Goal: Transaction & Acquisition: Purchase product/service

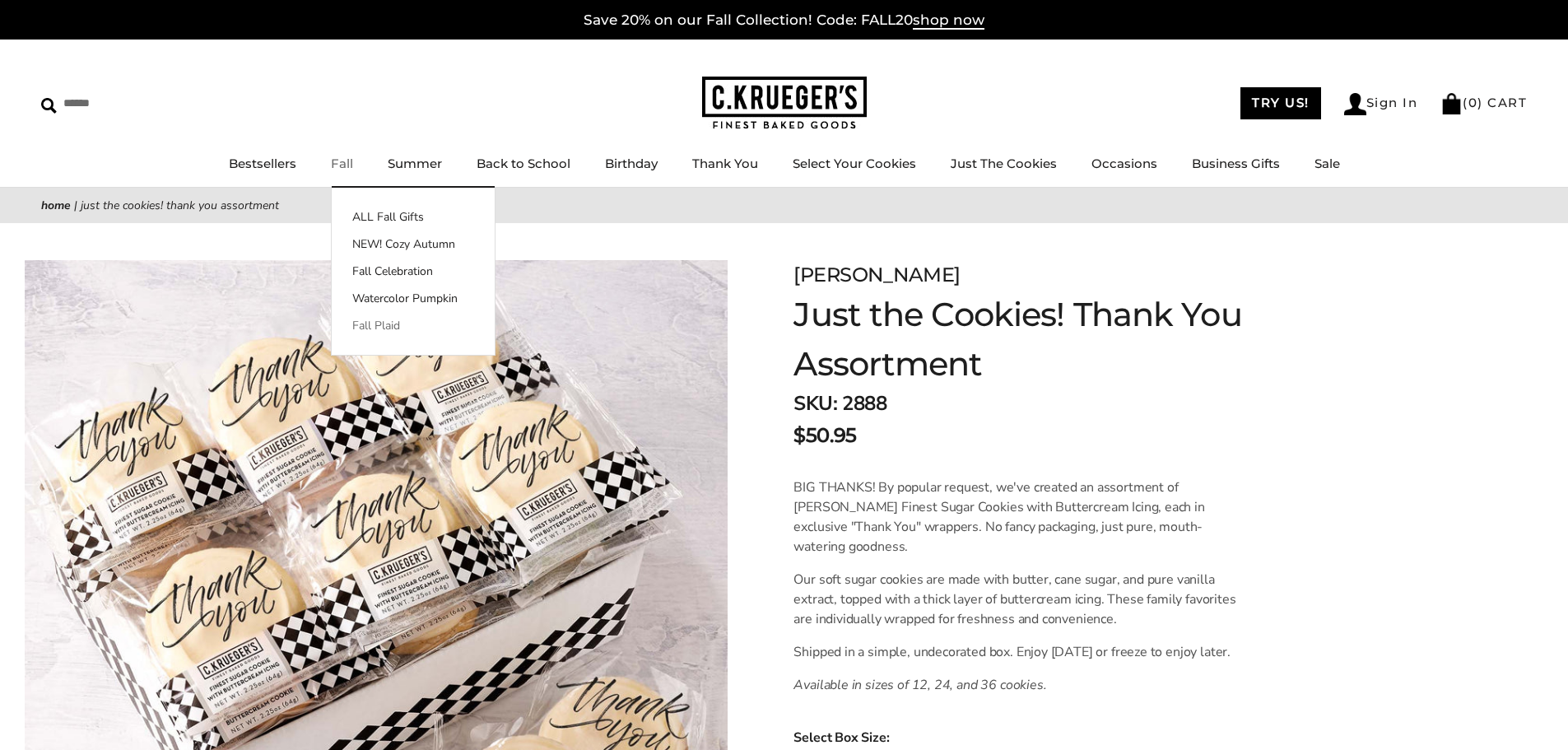
click at [380, 324] on link "Fall Plaid" at bounding box center [413, 325] width 163 height 17
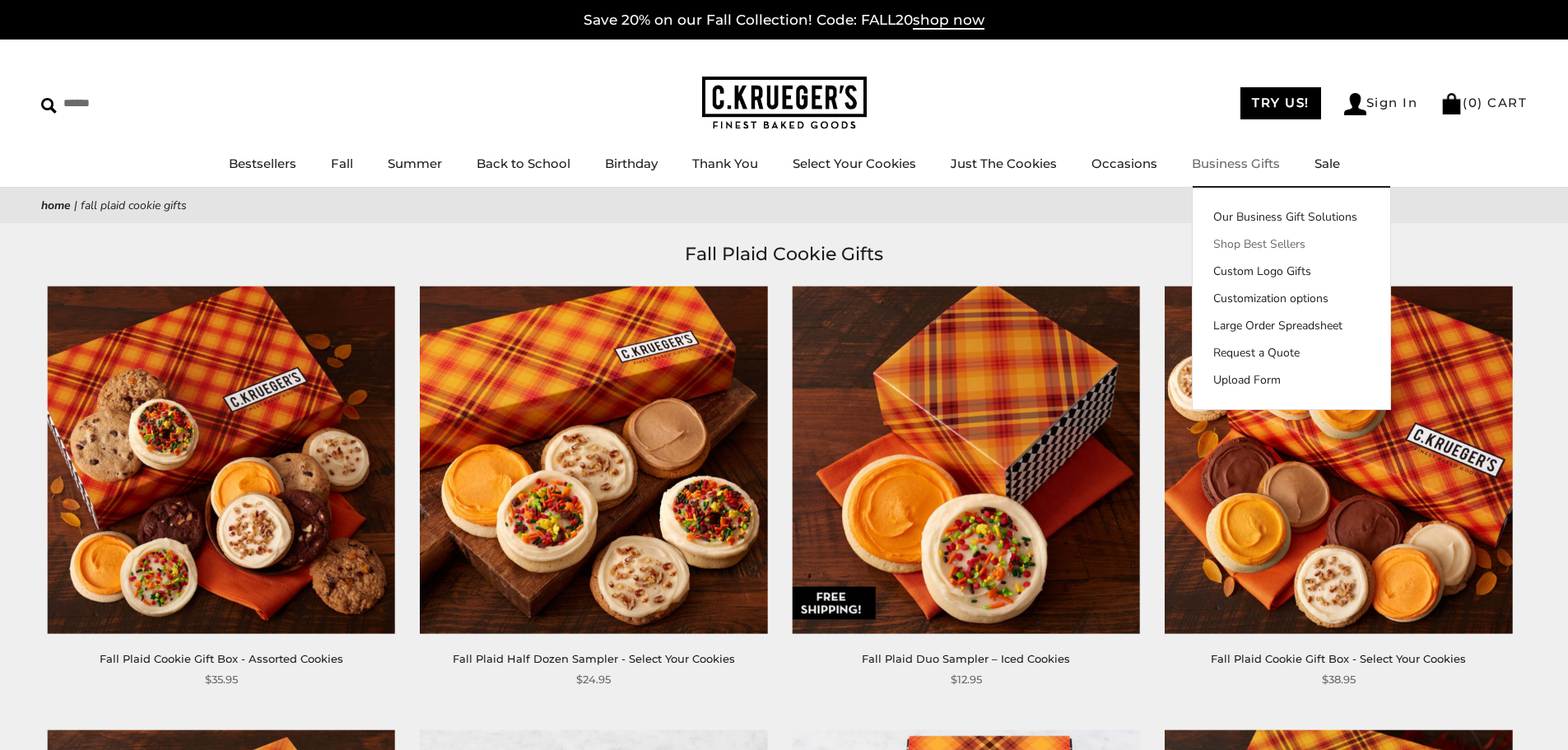
click at [1238, 247] on link "Shop Best Sellers" at bounding box center [1291, 244] width 197 height 17
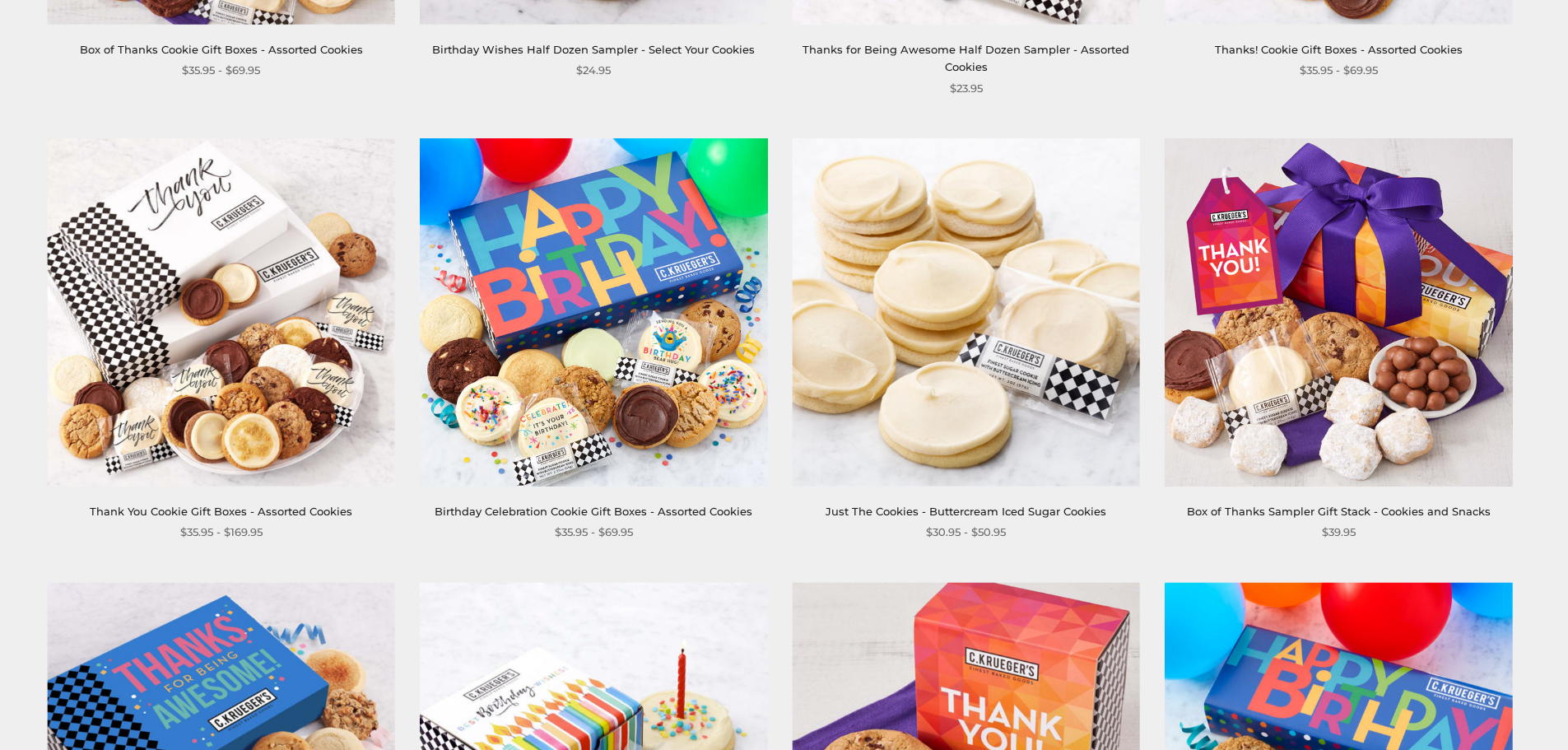
scroll to position [741, 0]
click at [190, 236] on img at bounding box center [221, 313] width 347 height 347
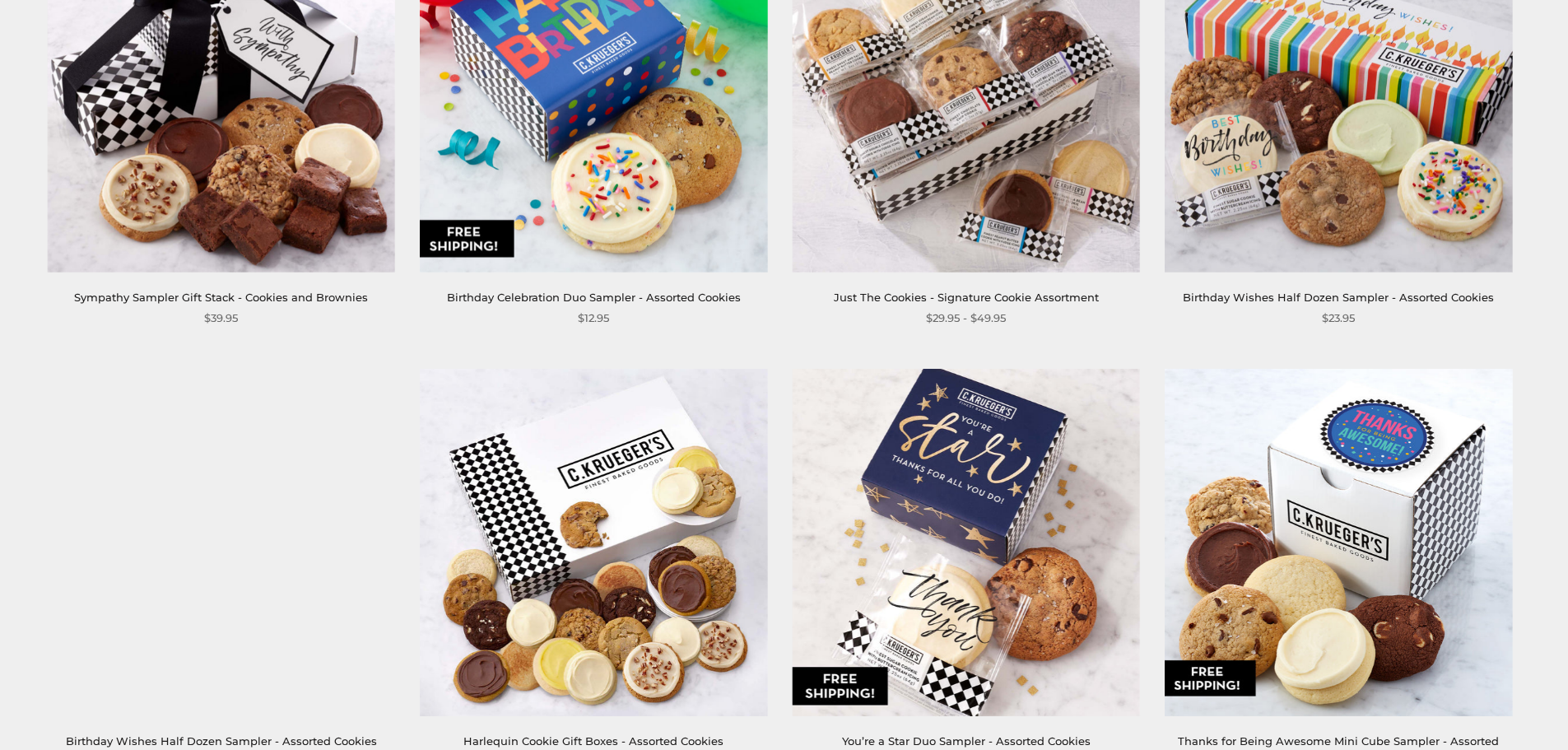
scroll to position [2799, 0]
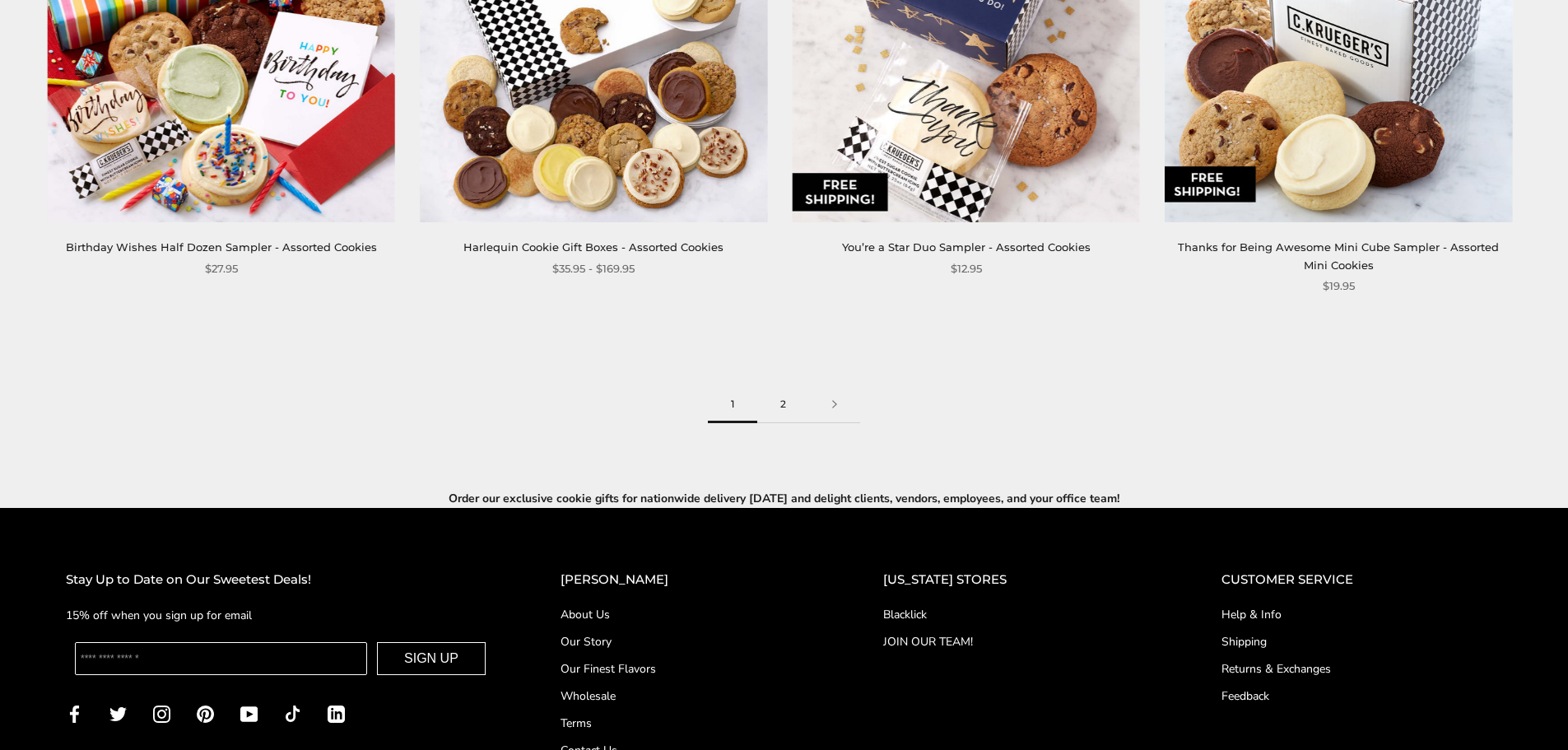
click at [788, 396] on link "2" at bounding box center [783, 404] width 52 height 37
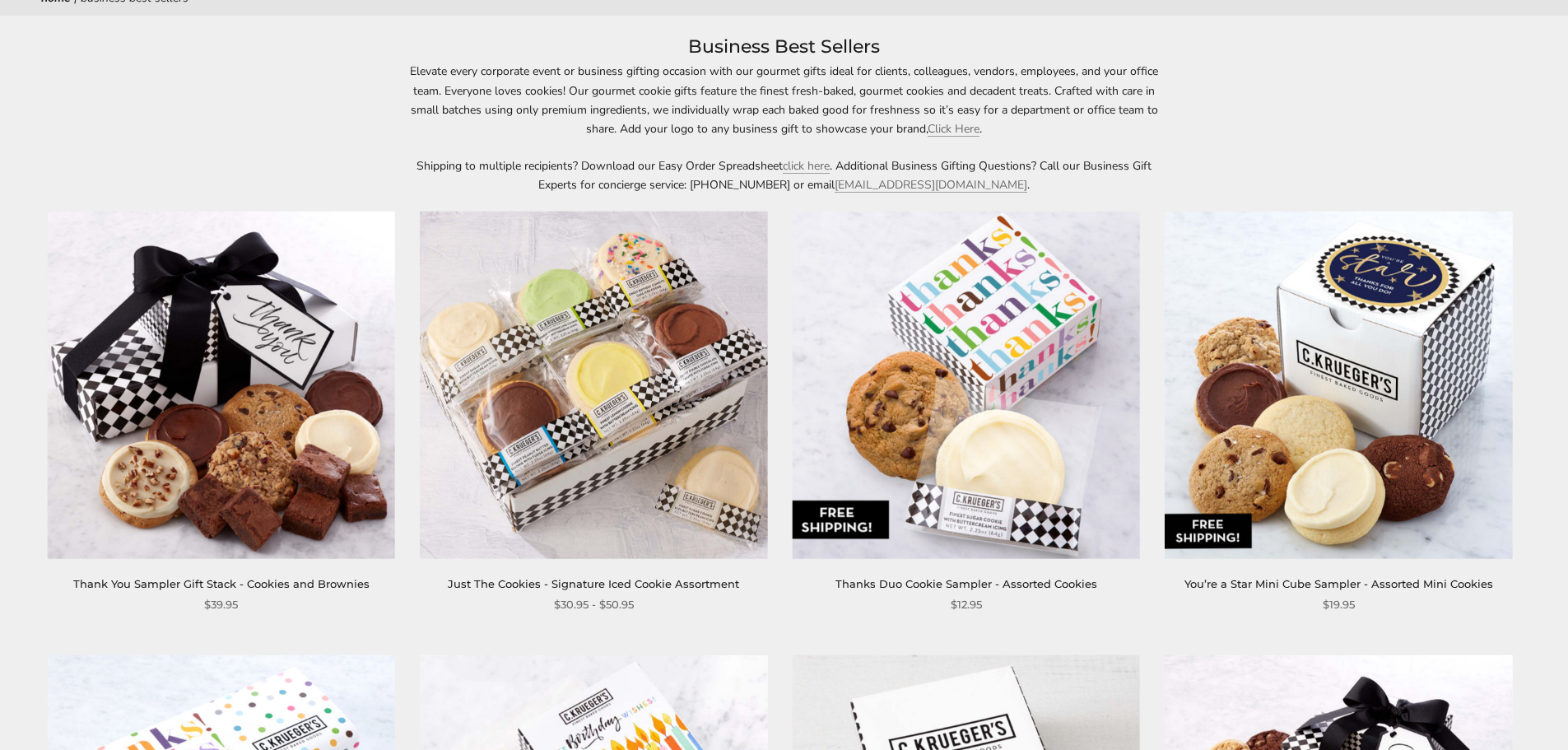
scroll to position [247, 0]
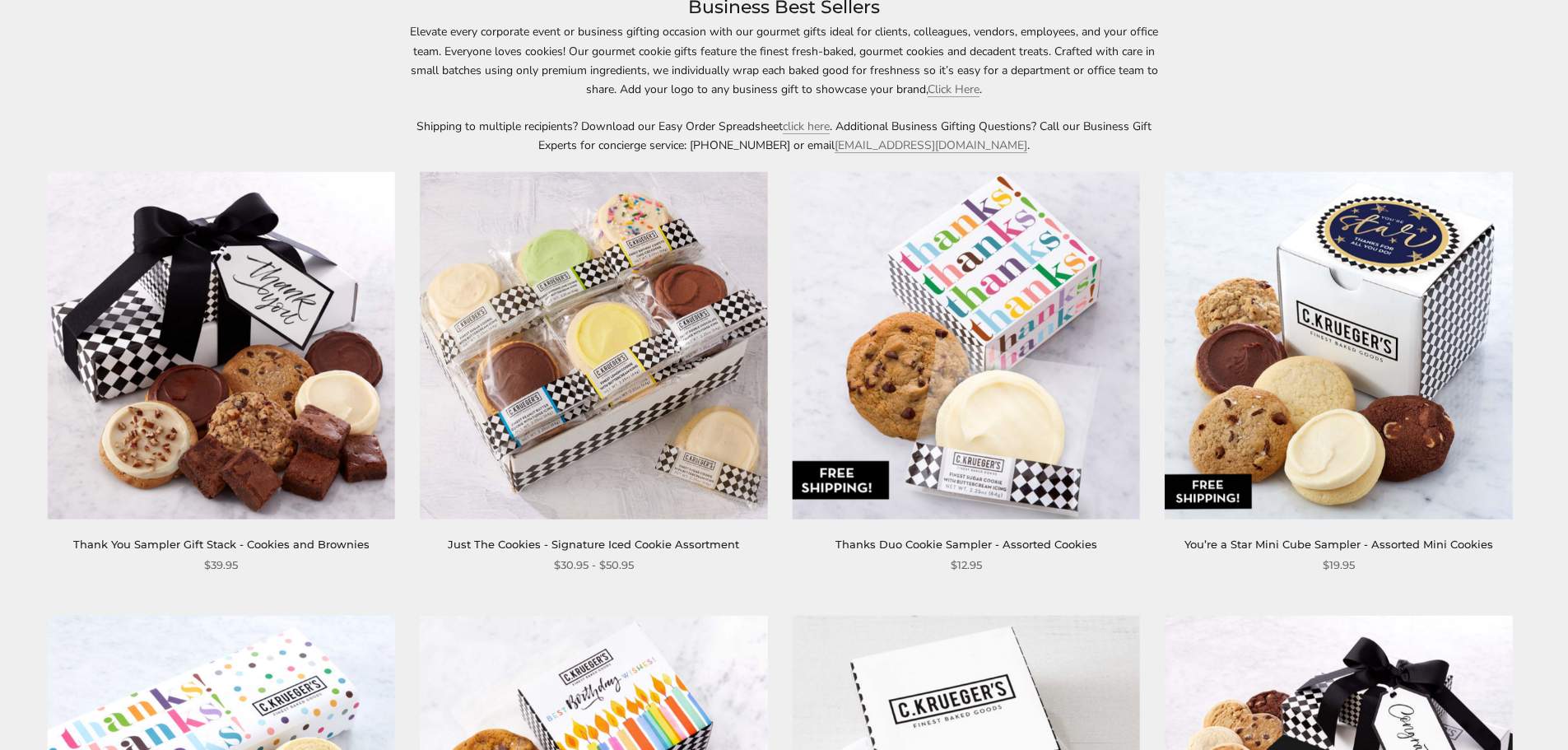
click at [622, 352] on img at bounding box center [593, 345] width 347 height 347
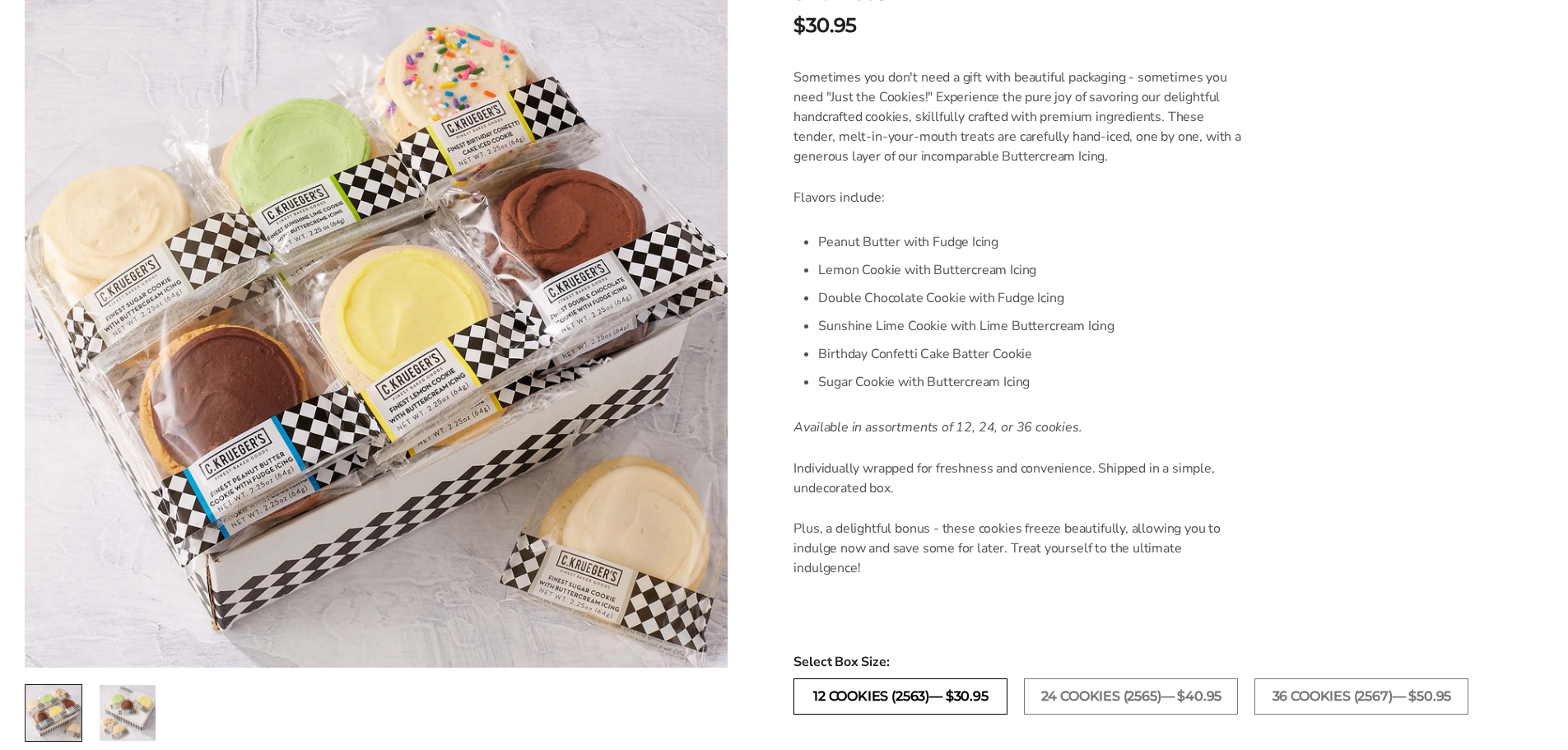
scroll to position [659, 0]
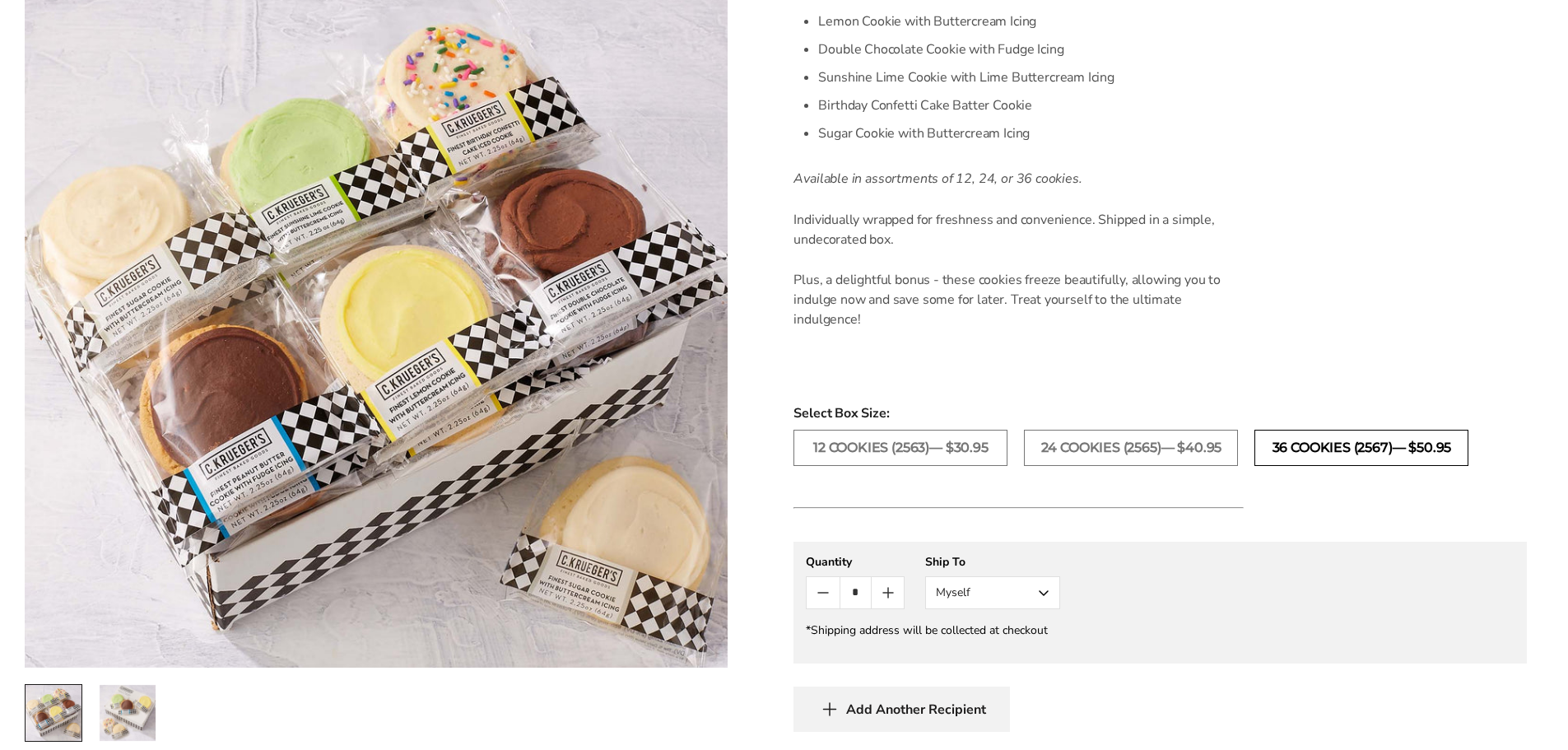
drag, startPoint x: 1347, startPoint y: 448, endPoint x: 1278, endPoint y: 458, distance: 69.7
click at [1347, 448] on label "36 COOKIES (2567)— $50.95" at bounding box center [1361, 448] width 214 height 36
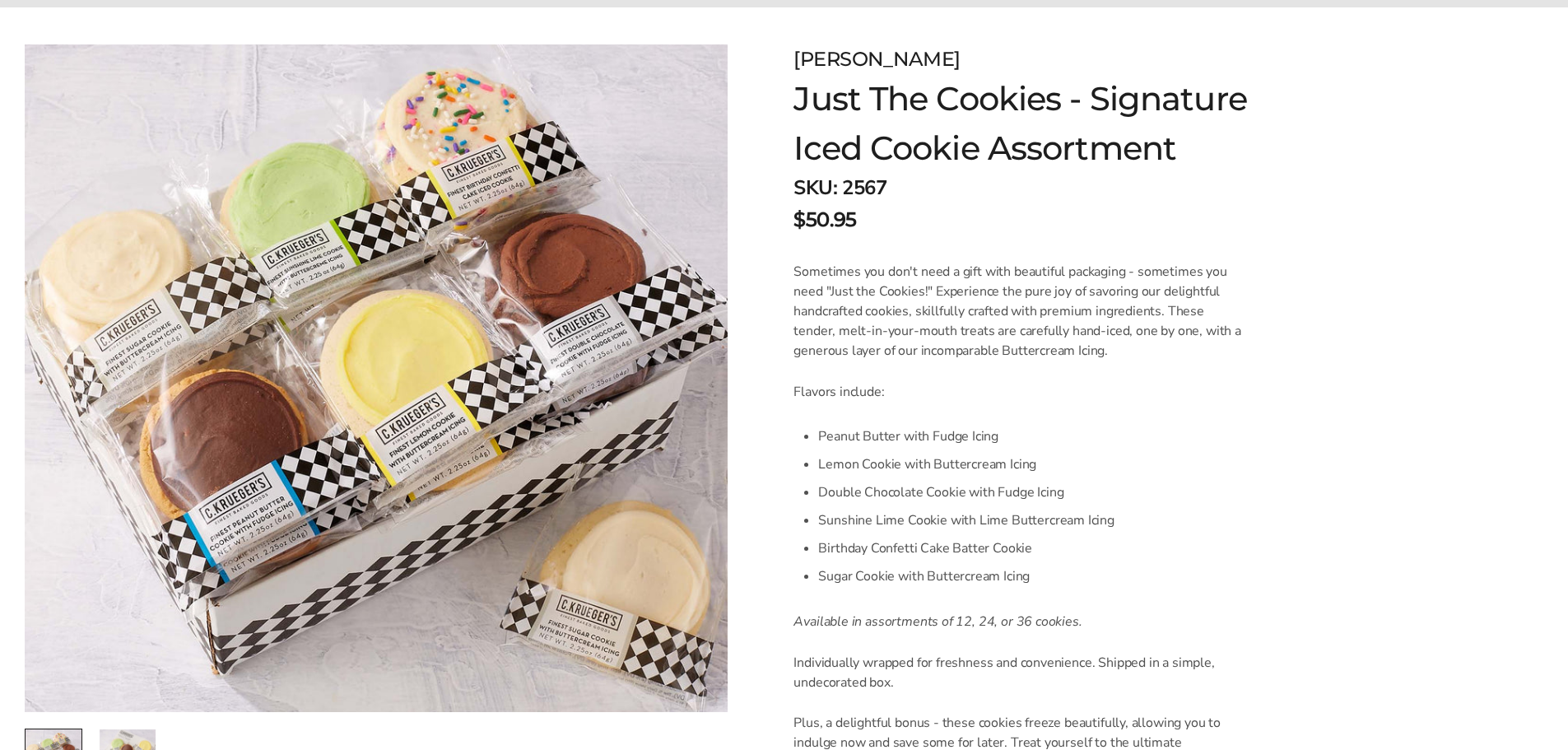
scroll to position [165, 0]
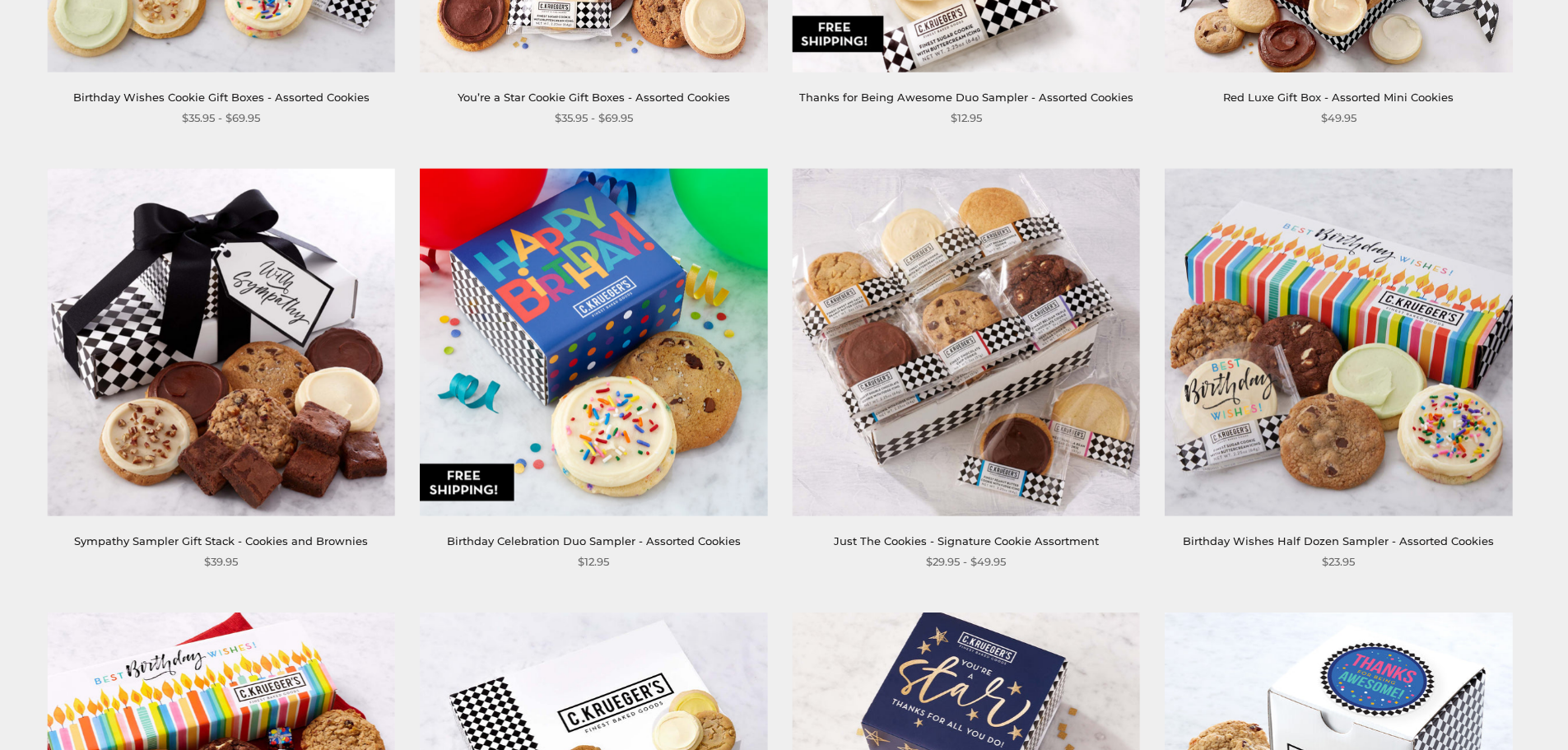
scroll to position [2058, 0]
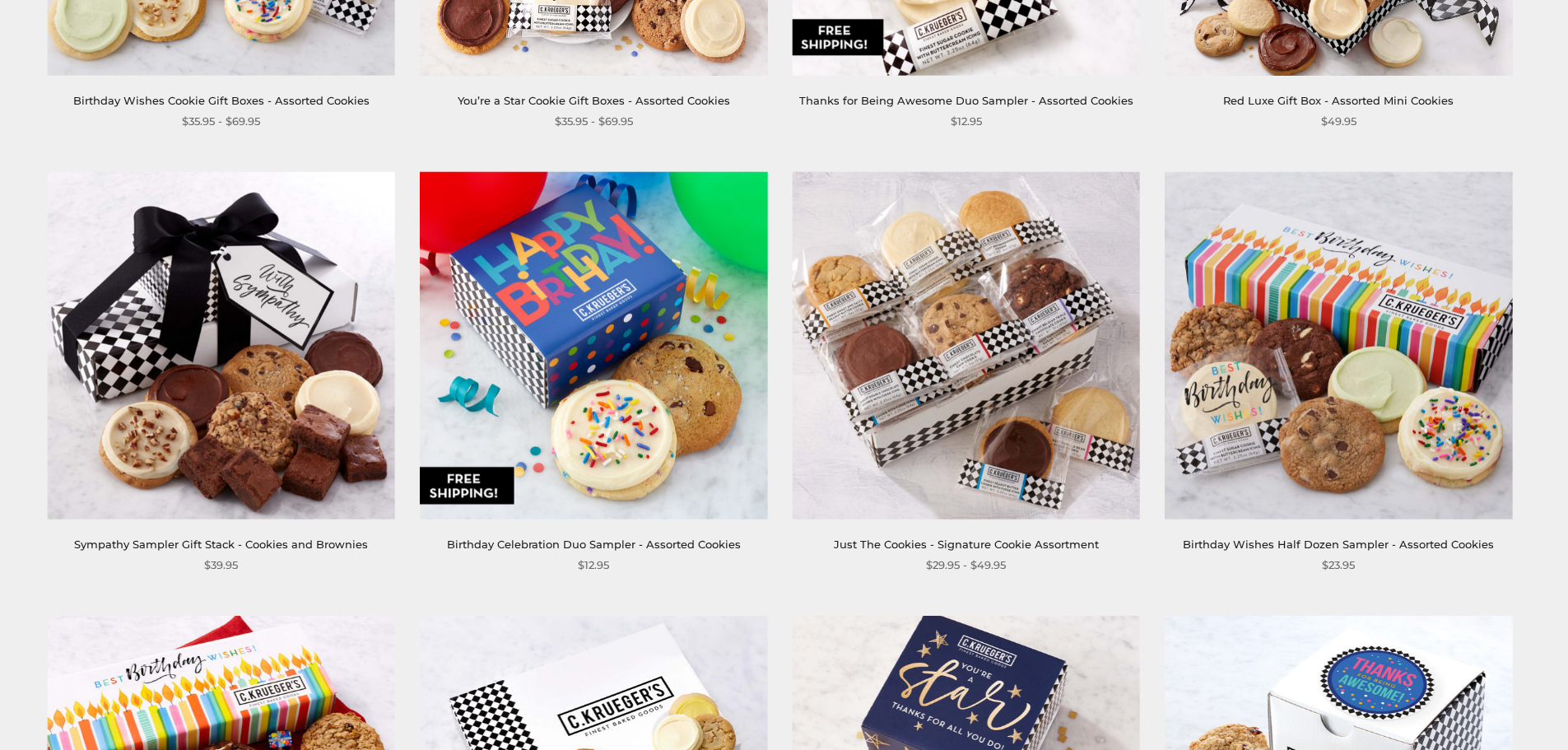
click at [903, 351] on img at bounding box center [966, 345] width 347 height 347
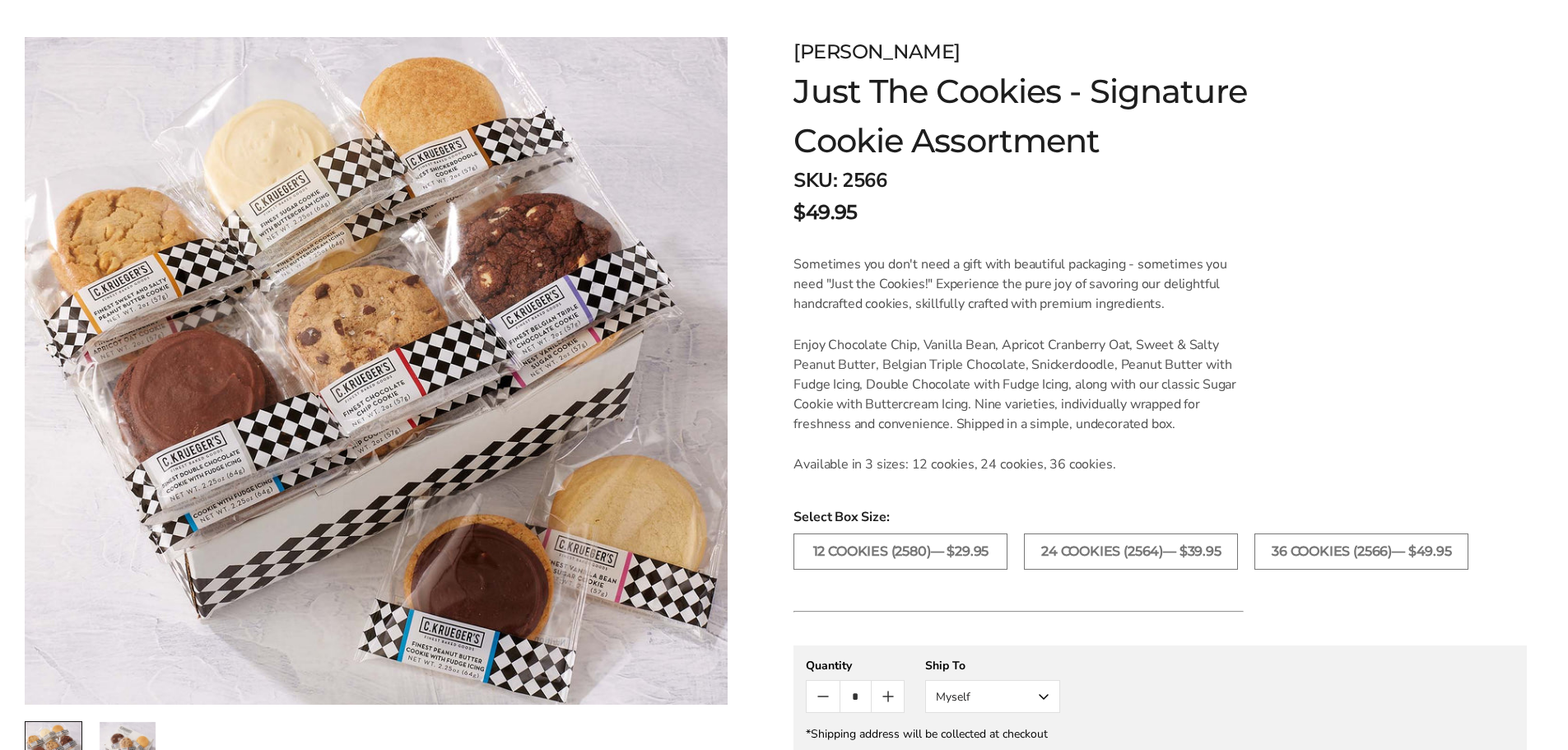
scroll to position [329, 0]
